Goal: Task Accomplishment & Management: Manage account settings

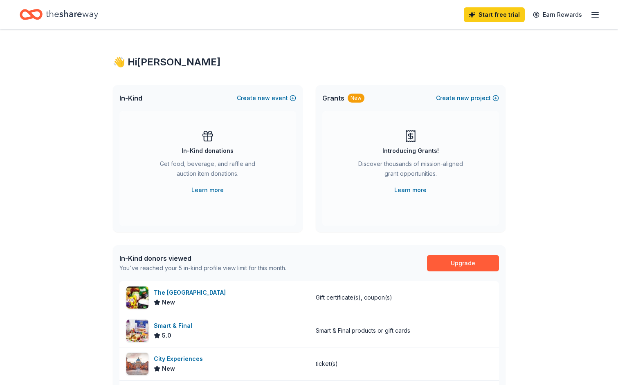
click at [56, 154] on div "👋 Hi [PERSON_NAME] In-Kind Create new event In-Kind donations Get food, beverag…" at bounding box center [309, 316] width 618 height 574
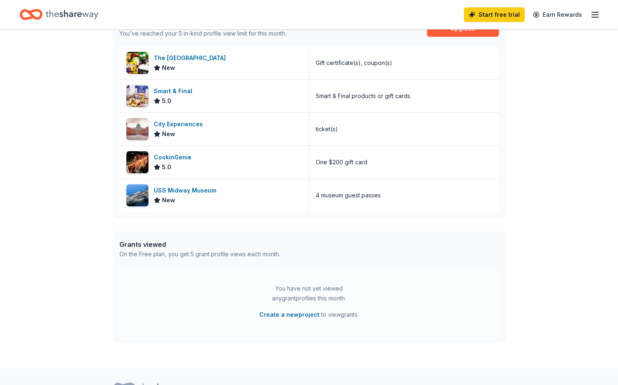
scroll to position [277, 0]
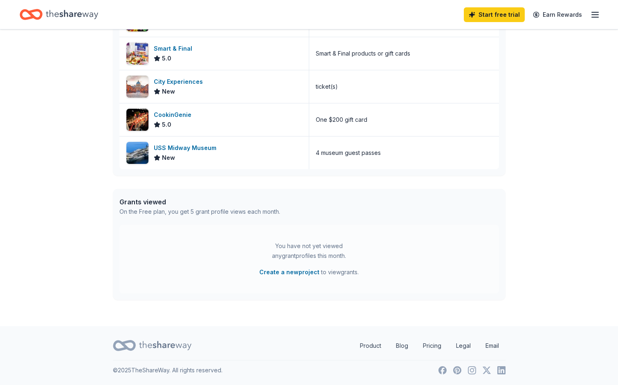
click at [169, 344] on icon at bounding box center [165, 345] width 52 height 9
click at [121, 347] on icon at bounding box center [124, 345] width 23 height 19
click at [34, 16] on icon "Home" at bounding box center [35, 14] width 13 height 8
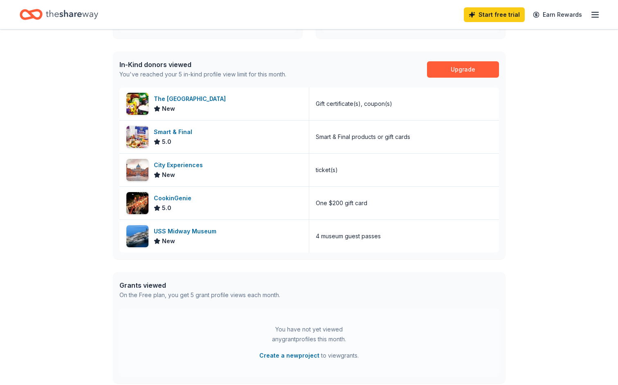
click at [595, 11] on icon "button" at bounding box center [595, 15] width 10 height 10
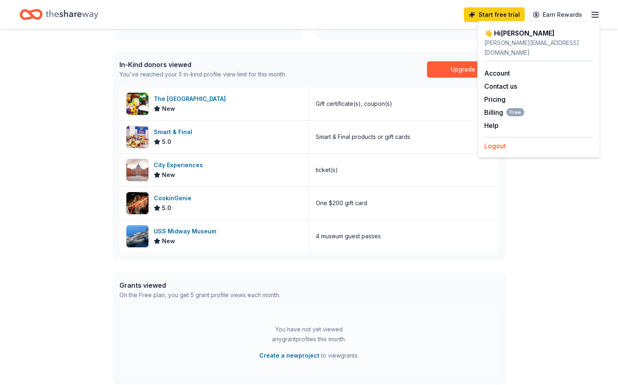
click at [499, 141] on button "Logout" at bounding box center [495, 146] width 22 height 10
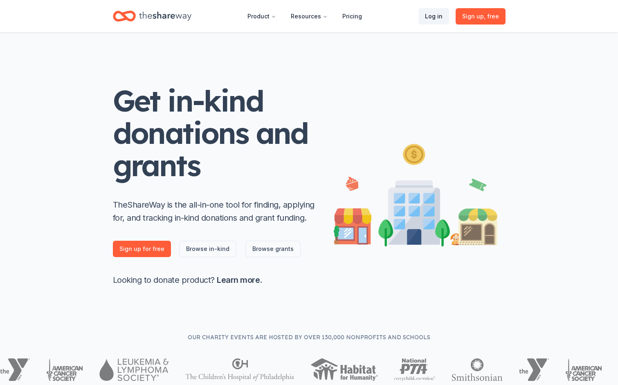
click at [435, 19] on link "Log in" at bounding box center [433, 16] width 31 height 16
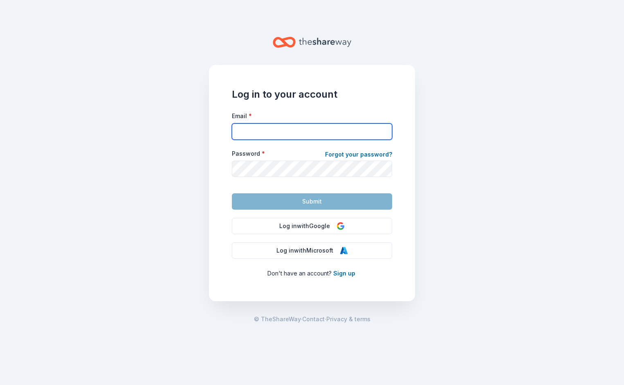
type input "[PERSON_NAME][EMAIL_ADDRESS][DOMAIN_NAME]"
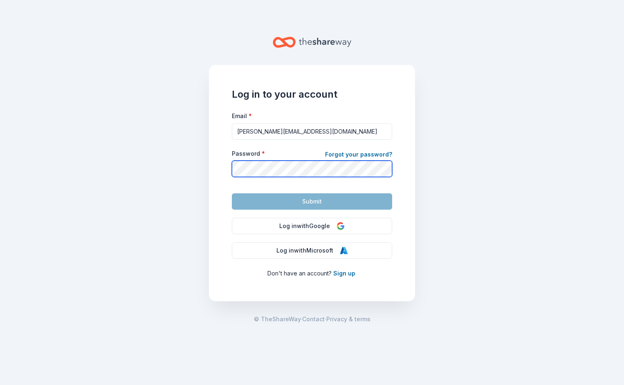
click at [312, 201] on button "Submit" at bounding box center [312, 201] width 160 height 16
